Goal: Find specific page/section: Find specific page/section

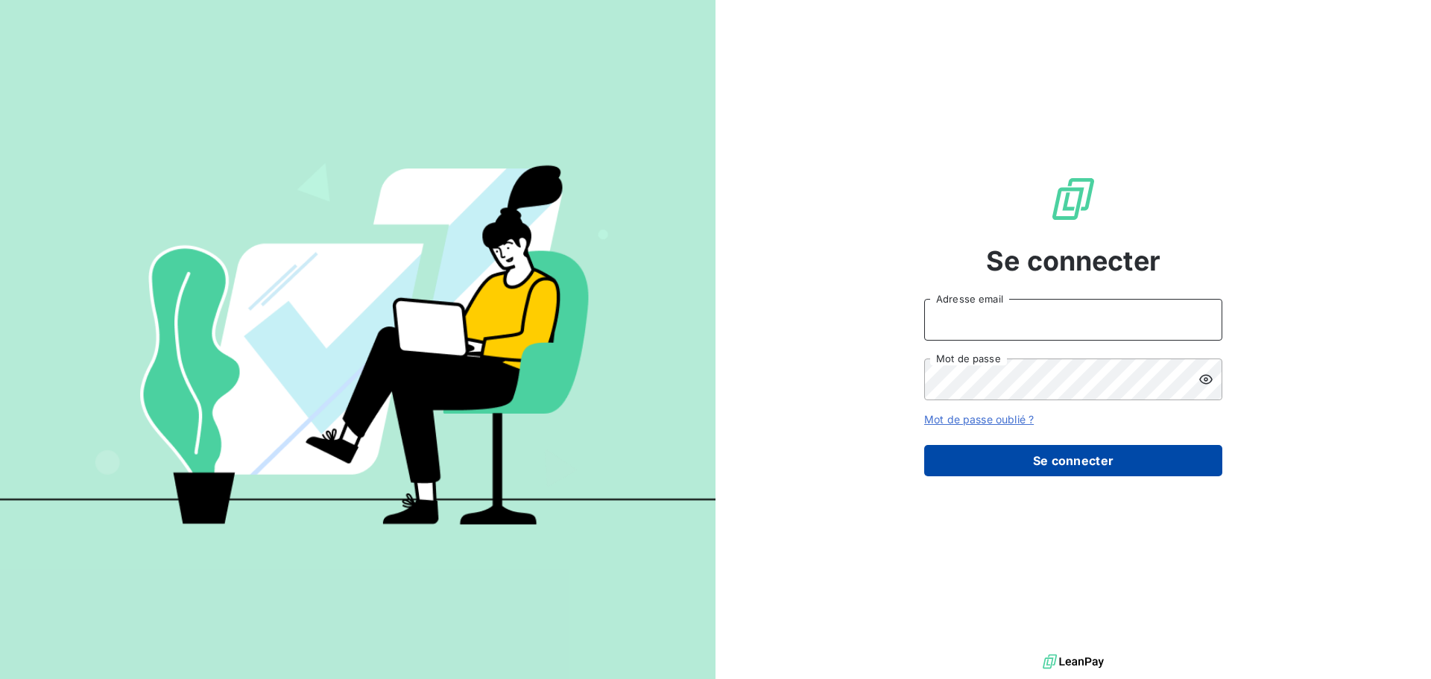
type input "[EMAIL_ADDRESS][DOMAIN_NAME]"
click at [1076, 465] on button "Se connecter" at bounding box center [1073, 460] width 298 height 31
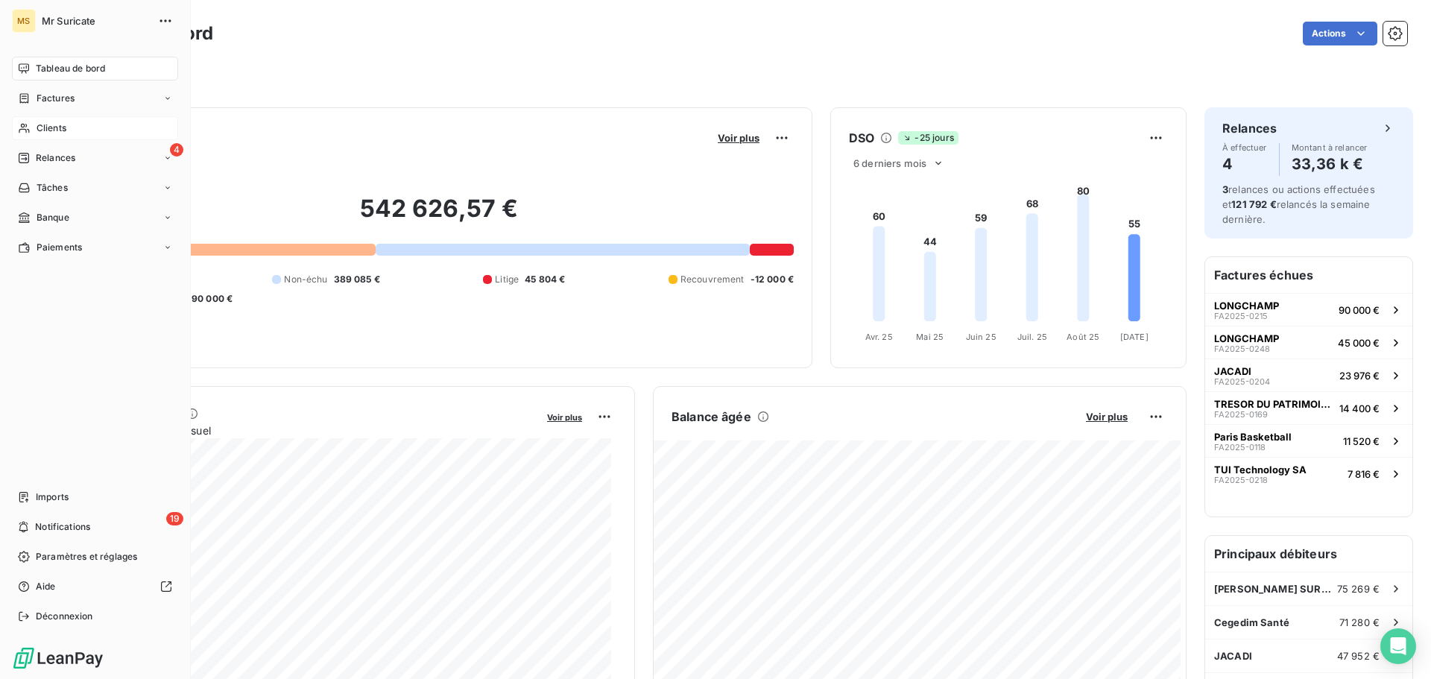
click at [41, 131] on span "Clients" at bounding box center [52, 127] width 30 height 13
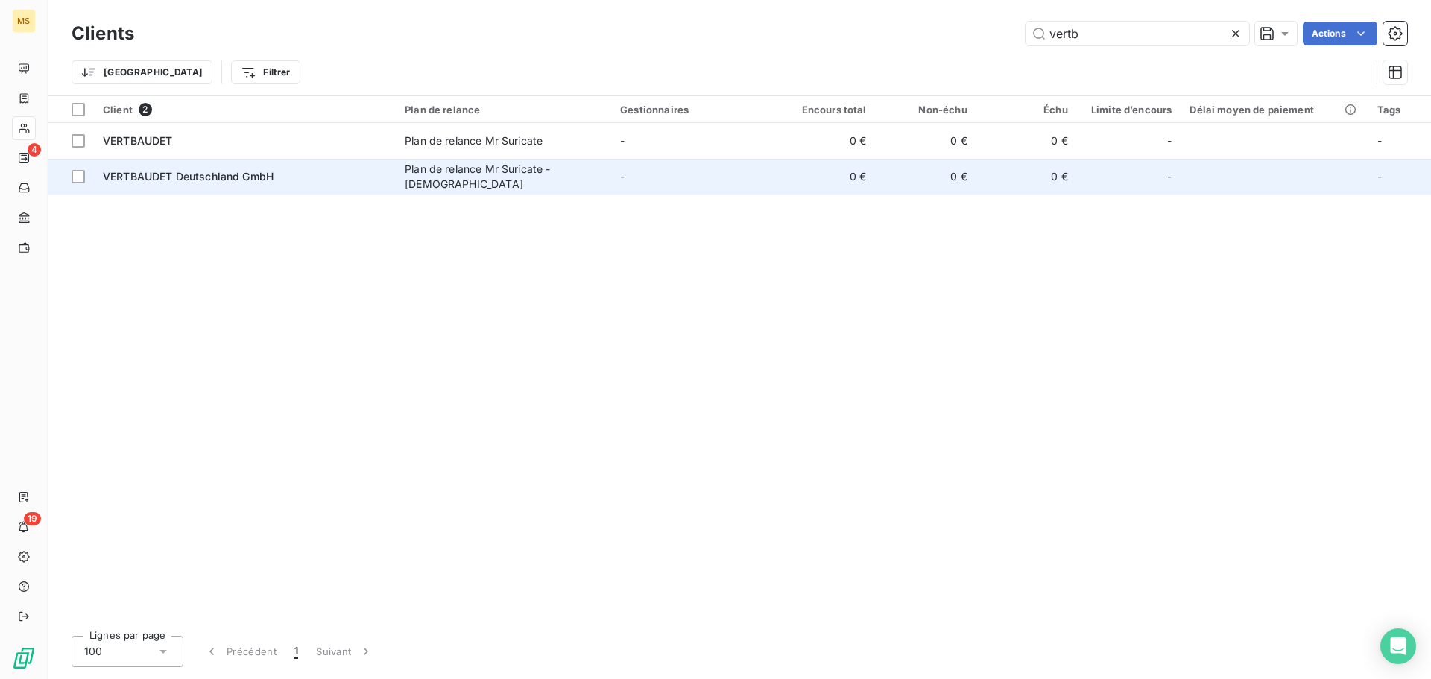
type input "vertb"
click at [247, 172] on span "VERTBAUDET Deutschland GmbH" at bounding box center [188, 176] width 171 height 13
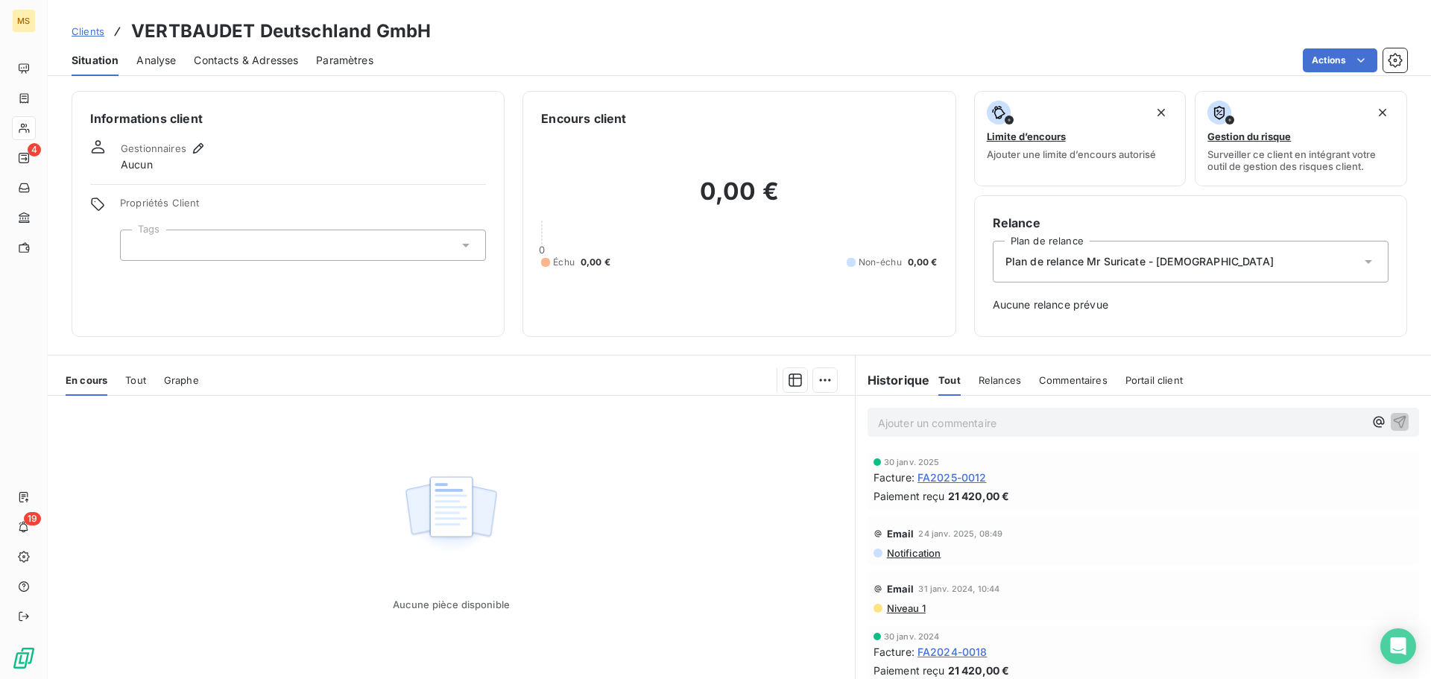
click at [223, 240] on div at bounding box center [303, 245] width 366 height 31
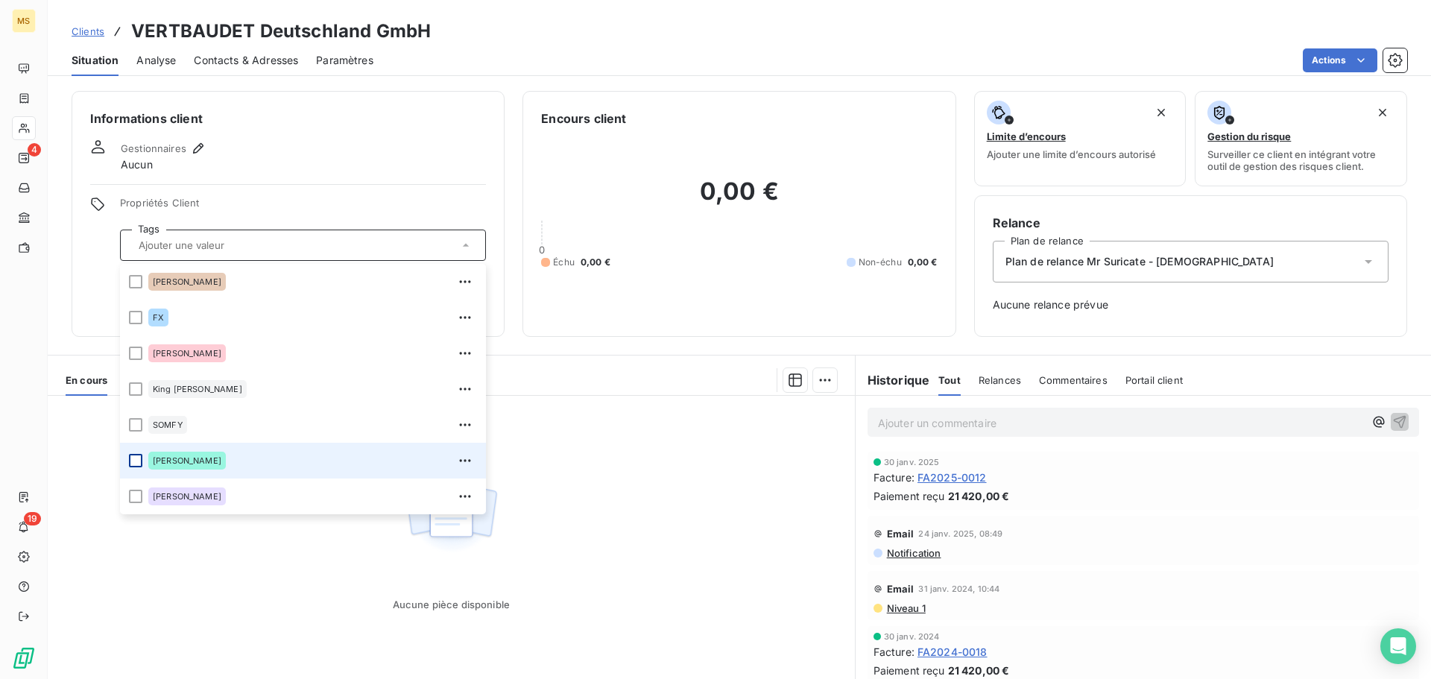
click at [139, 458] on div at bounding box center [135, 460] width 13 height 13
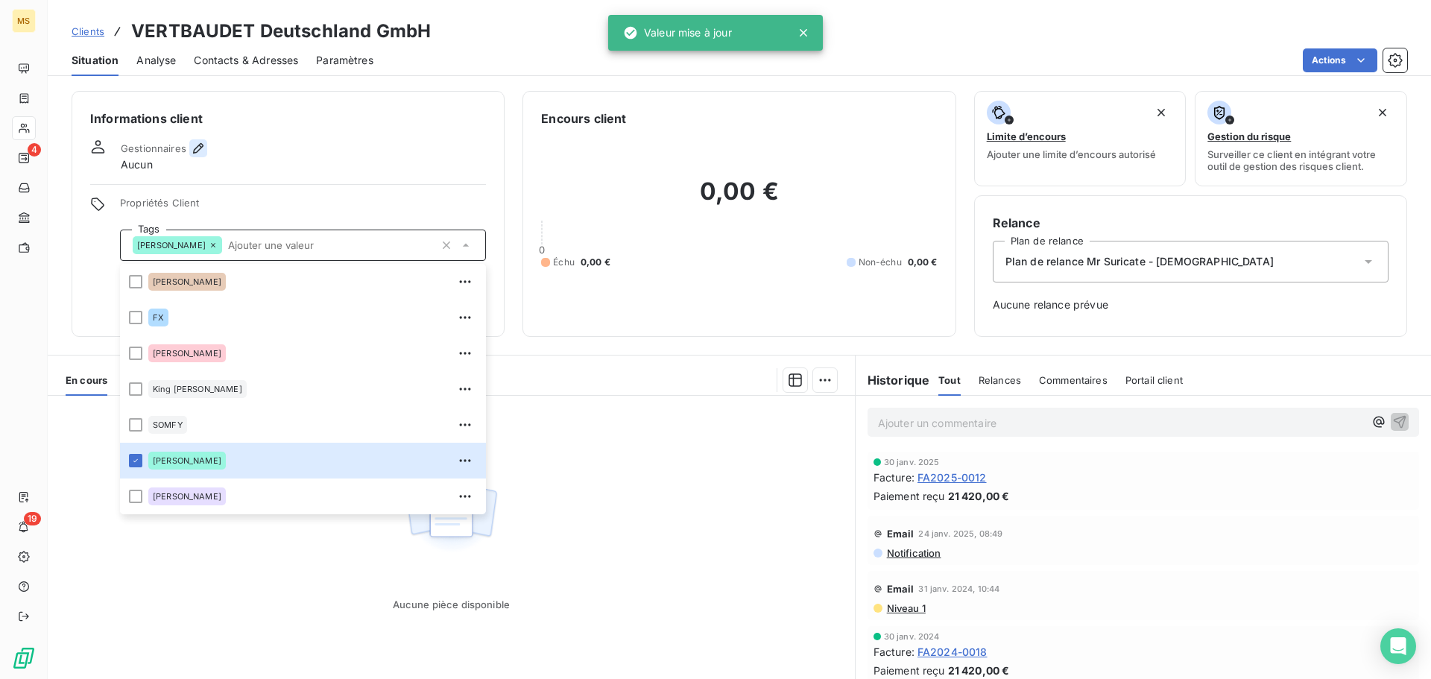
click at [200, 149] on icon "button" at bounding box center [198, 148] width 15 height 15
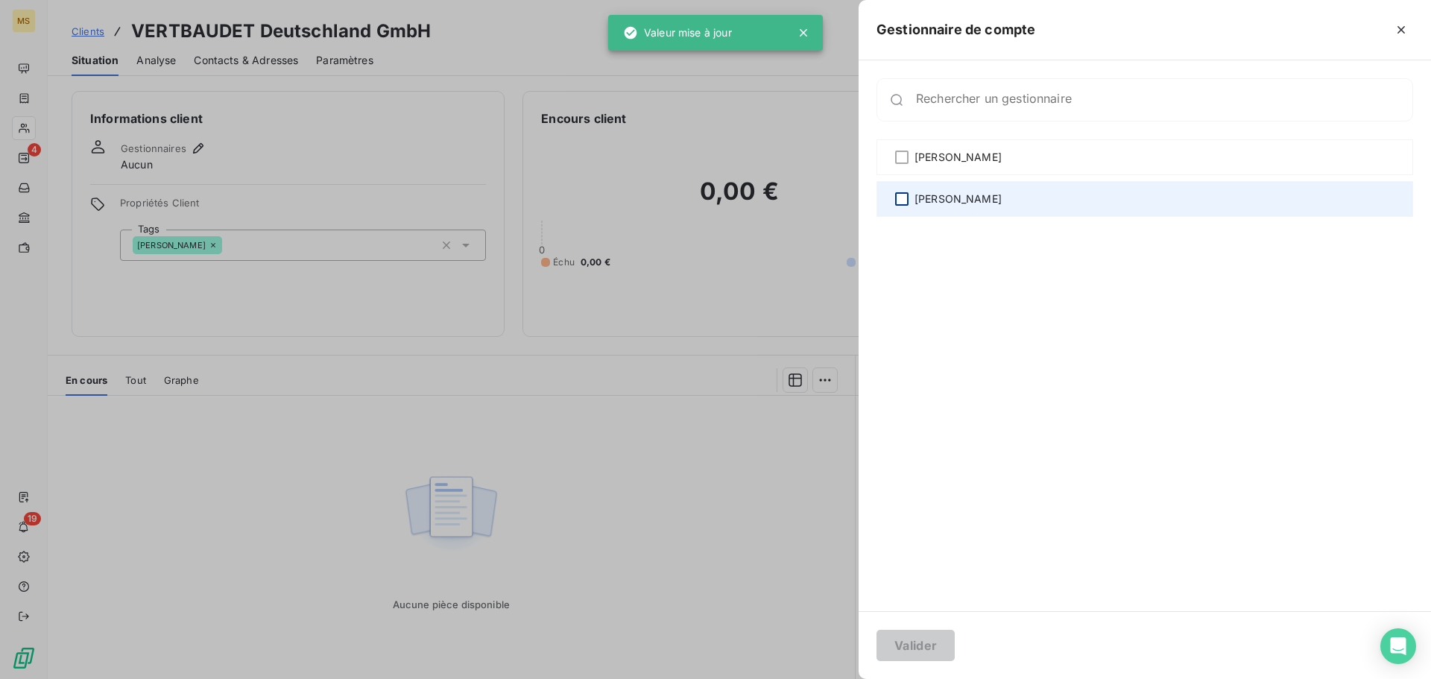
click at [892, 203] on div "[PERSON_NAME]" at bounding box center [1144, 199] width 537 height 36
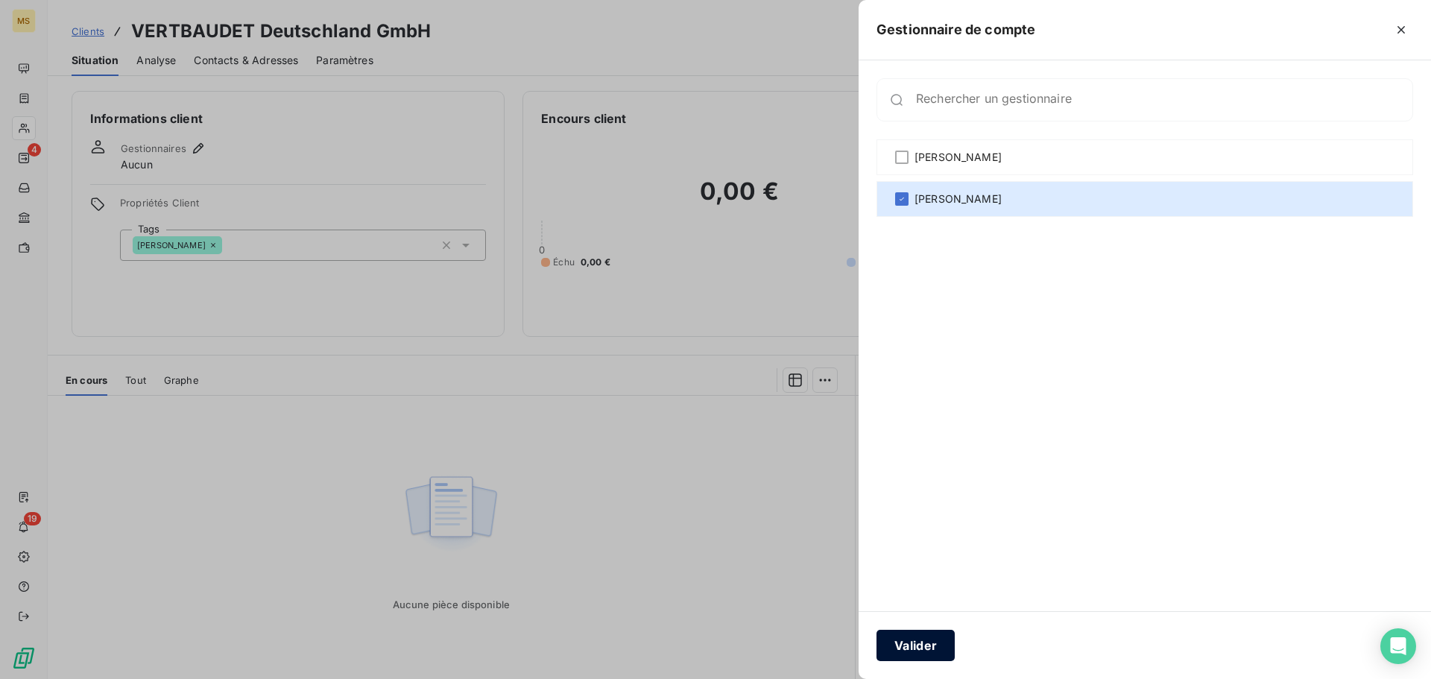
drag, startPoint x: 914, startPoint y: 651, endPoint x: 871, endPoint y: 645, distance: 43.6
click at [914, 652] on button "Valider" at bounding box center [915, 645] width 78 height 31
